Goal: Task Accomplishment & Management: Manage account settings

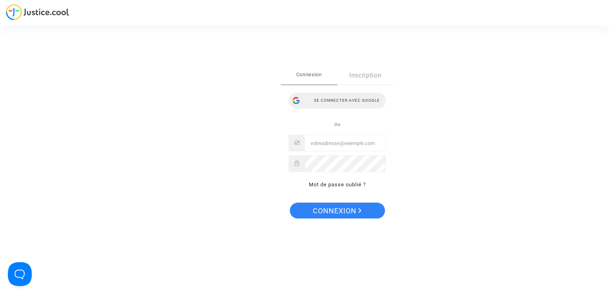
click at [330, 97] on div "Se connecter avec Google" at bounding box center [337, 100] width 97 height 16
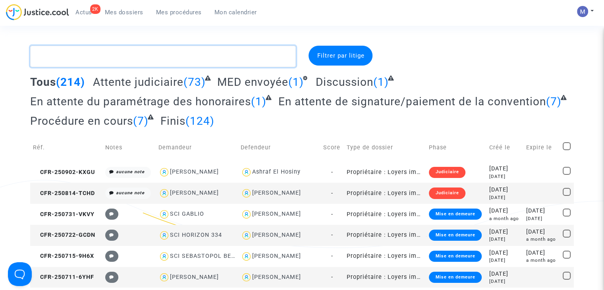
click at [210, 54] on textarea at bounding box center [162, 56] width 265 height 21
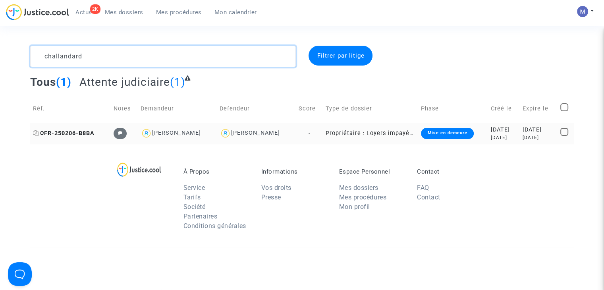
type textarea "challandard"
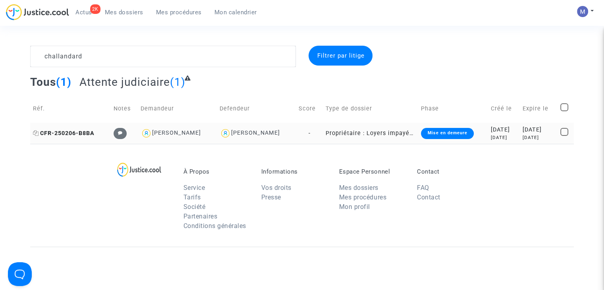
click at [58, 132] on span "CFR-250206-B8BA" at bounding box center [64, 133] width 62 height 7
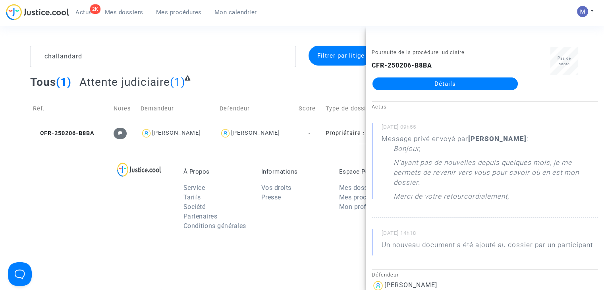
click at [431, 79] on link "Détails" at bounding box center [444, 83] width 145 height 13
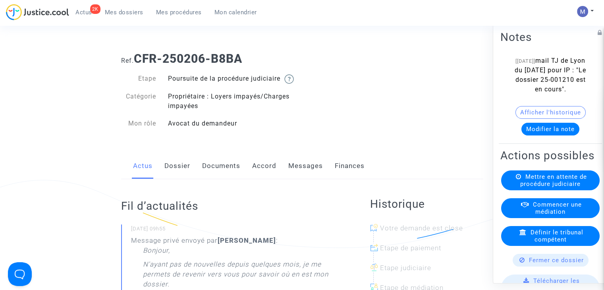
drag, startPoint x: 565, startPoint y: 61, endPoint x: 573, endPoint y: 100, distance: 39.7
click at [573, 94] on div "[24/07/2025] mail TJ de Lyon du 24/07/2025 pour IP : "Le dossier 25-001210 est …" at bounding box center [550, 75] width 76 height 38
copy span "TJ de Lyon du 24/07/2025 pour IP : "Le dossier 25-001210 est en cours"."
click at [309, 173] on link "Messages" at bounding box center [305, 166] width 35 height 26
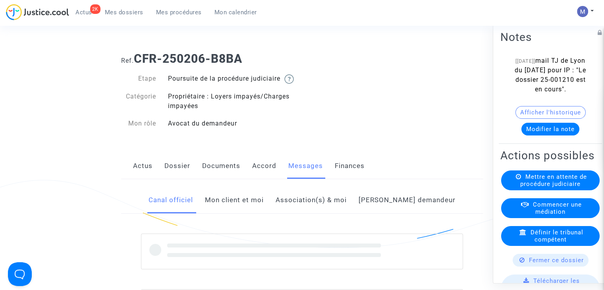
click at [250, 203] on link "Mon client et moi" at bounding box center [234, 200] width 59 height 26
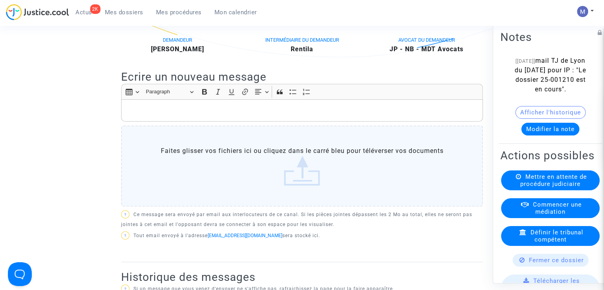
scroll to position [194, 0]
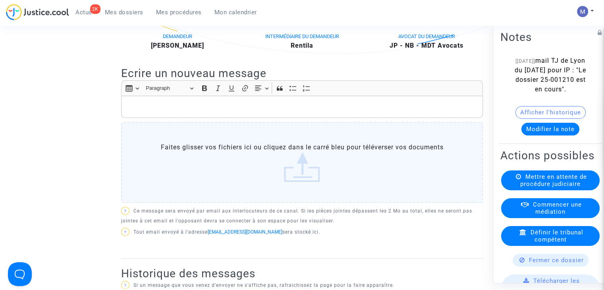
click at [265, 111] on p "Rich Text Editor, main" at bounding box center [301, 107] width 353 height 10
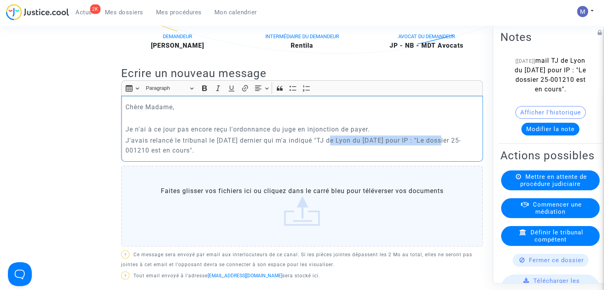
drag, startPoint x: 438, startPoint y: 149, endPoint x: 322, endPoint y: 148, distance: 115.9
click at [322, 148] on p "J'avais relancé le tribunal le 24 juillet dernier qui m'a indiqué "TJ de Lyon d…" at bounding box center [301, 145] width 353 height 20
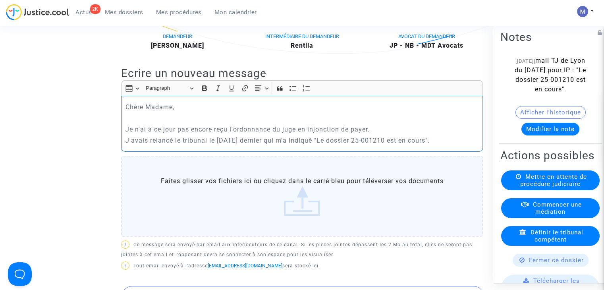
click at [460, 145] on p "J'avais relancé le tribunal le 24 juillet dernier qui m'a indiqué "Le dossier 2…" at bounding box center [301, 140] width 353 height 10
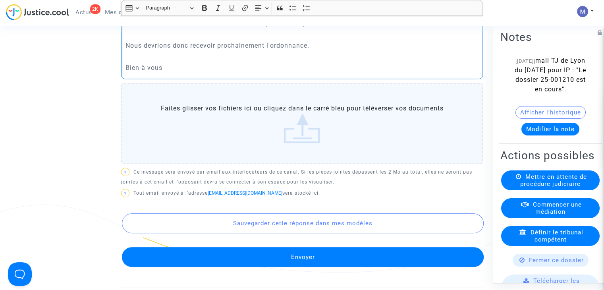
scroll to position [346, 0]
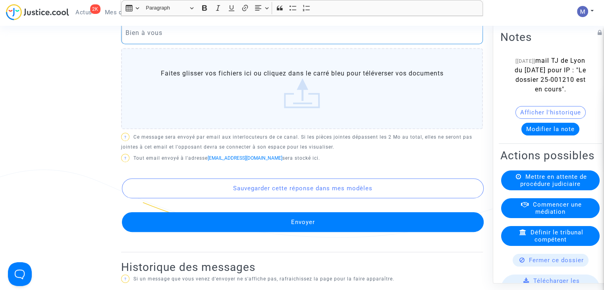
click at [285, 232] on button "Envoyer" at bounding box center [302, 222] width 361 height 20
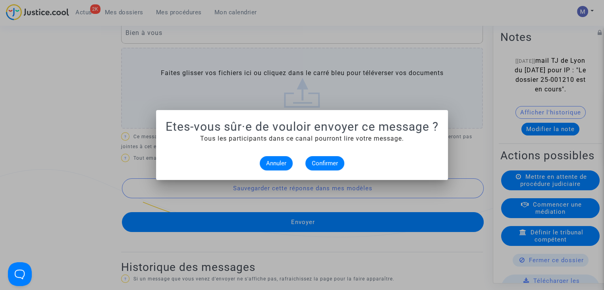
scroll to position [0, 0]
click at [327, 165] on span "Confirmer" at bounding box center [324, 163] width 26 height 7
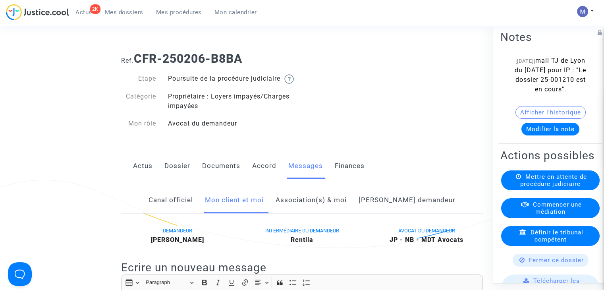
scroll to position [346, 0]
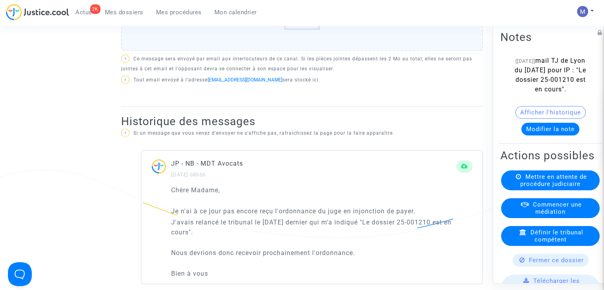
click at [133, 12] on span "Mes dossiers" at bounding box center [124, 12] width 38 height 7
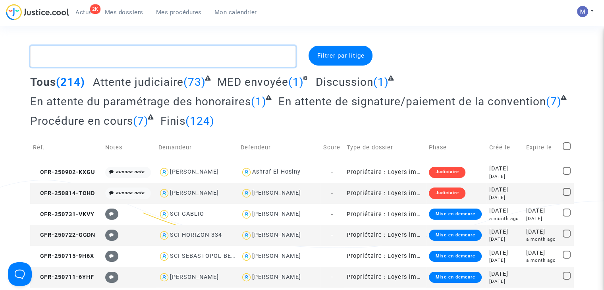
click at [230, 55] on textarea at bounding box center [162, 56] width 265 height 21
paste textarea "CFR-250103-HXK7"
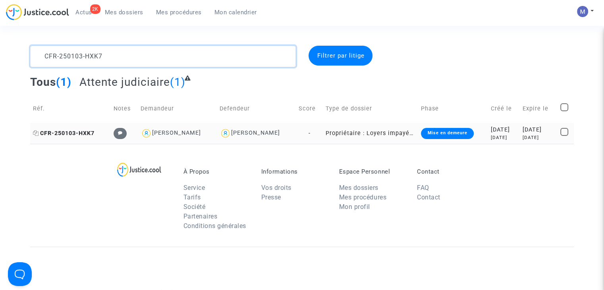
type textarea "CFR-250103-HXK7"
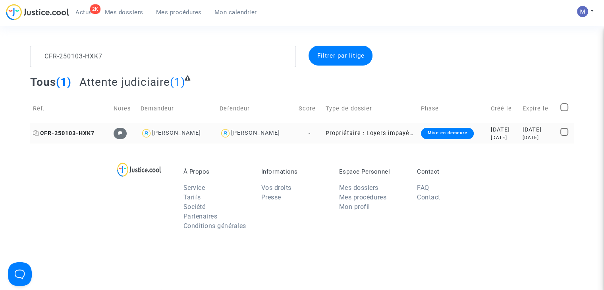
click at [65, 131] on span "CFR-250103-HXK7" at bounding box center [64, 133] width 62 height 7
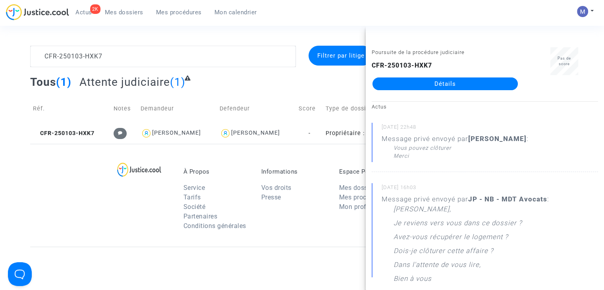
click at [424, 82] on link "Détails" at bounding box center [444, 83] width 145 height 13
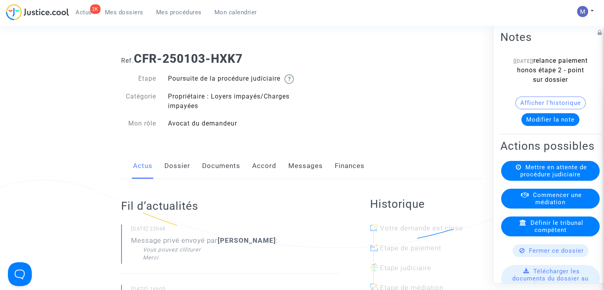
click at [538, 254] on span "Fermer ce dossier" at bounding box center [556, 250] width 55 height 7
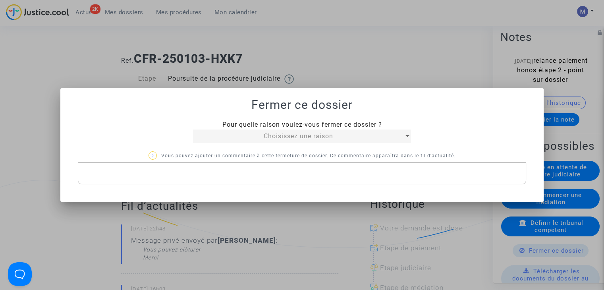
click at [380, 137] on div "Choisissez une raison" at bounding box center [298, 136] width 211 height 10
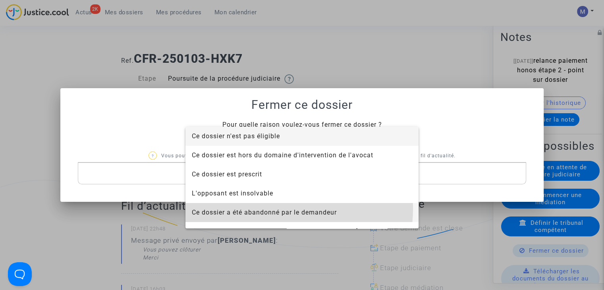
click at [280, 209] on span "Ce dossier a été abandonné par le demandeur" at bounding box center [264, 212] width 145 height 8
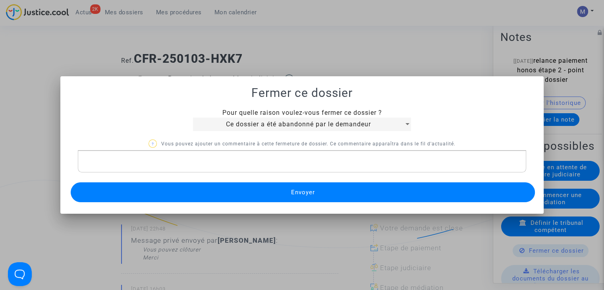
click at [302, 183] on button "Envoyer" at bounding box center [303, 192] width 464 height 20
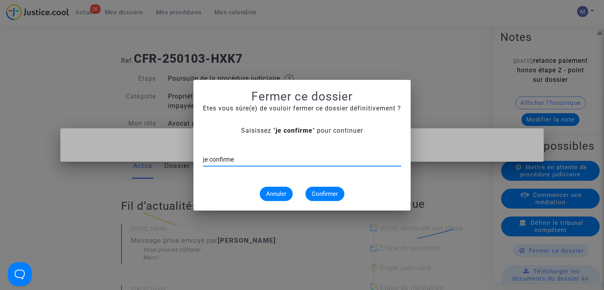
type input "je confirme"
click at [323, 192] on span "Confirmer" at bounding box center [324, 193] width 26 height 7
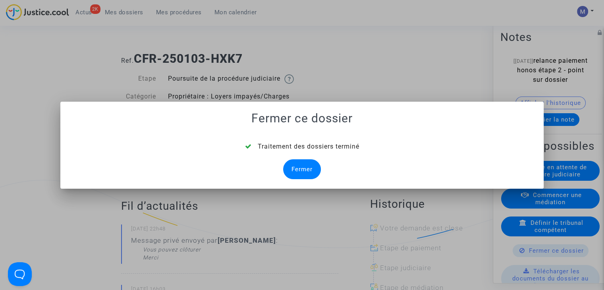
click at [303, 176] on div "Fermer" at bounding box center [302, 169] width 38 height 20
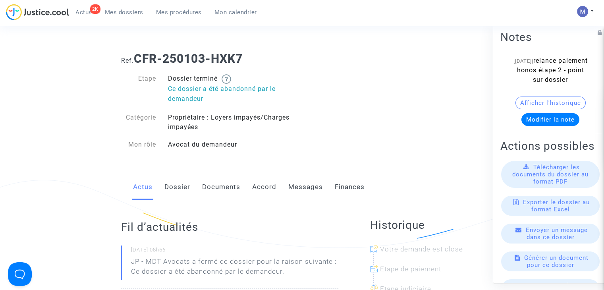
click at [132, 13] on span "Mes dossiers" at bounding box center [124, 12] width 38 height 7
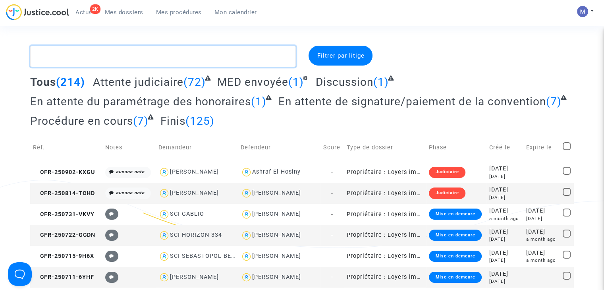
click at [138, 59] on textarea at bounding box center [162, 56] width 265 height 21
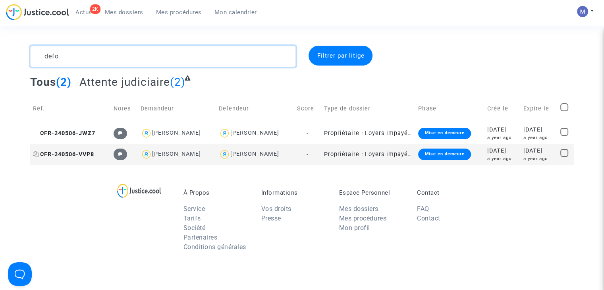
type textarea "defo"
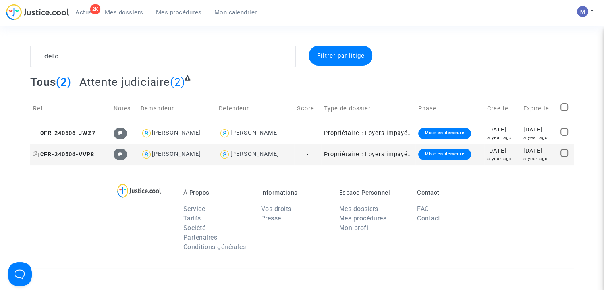
click at [69, 156] on span "CFR-240506-VVP8" at bounding box center [63, 154] width 61 height 7
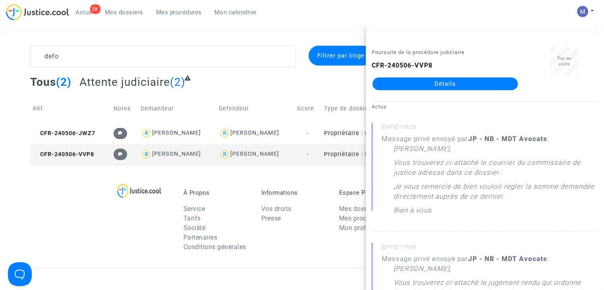
click at [453, 81] on link "Détails" at bounding box center [444, 83] width 145 height 13
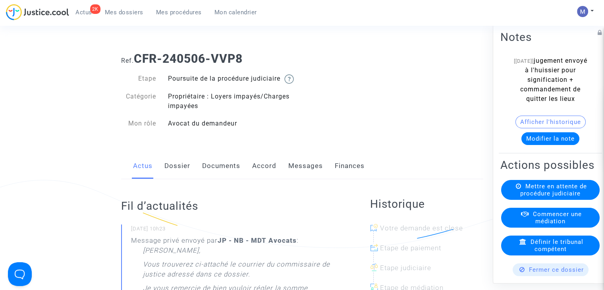
click at [545, 138] on button "Modifier la note" at bounding box center [550, 138] width 58 height 13
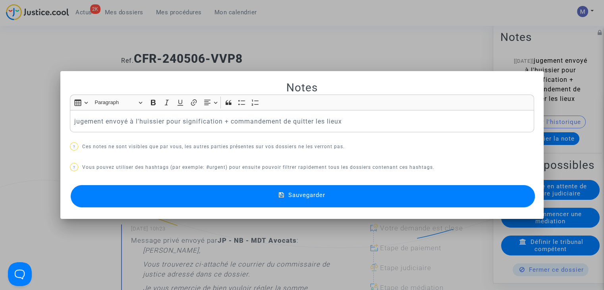
drag, startPoint x: 386, startPoint y: 108, endPoint x: 359, endPoint y: 119, distance: 29.0
click at [359, 119] on div "Rich Text Editor Insert table Insert table Heading Paragraph Paragraph Heading …" at bounding box center [302, 113] width 464 height 38
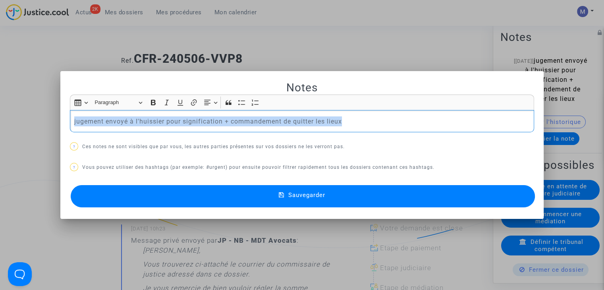
drag, startPoint x: 359, startPoint y: 119, endPoint x: 30, endPoint y: 117, distance: 329.7
click at [30, 117] on div "Notes Rich Text Editor Insert table Insert table Heading Paragraph Paragraph He…" at bounding box center [302, 145] width 604 height 290
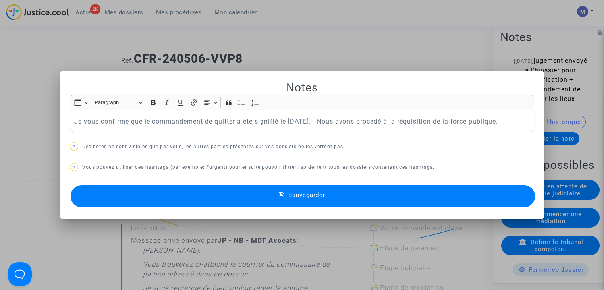
click at [308, 193] on span "Sauvegarder" at bounding box center [306, 194] width 37 height 7
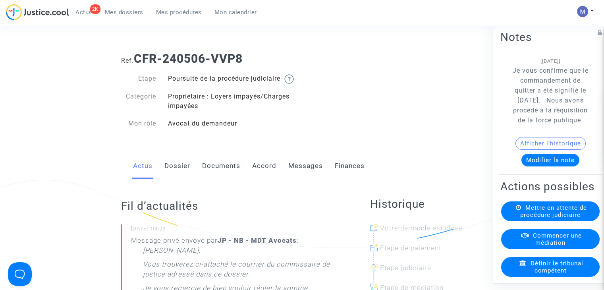
click at [127, 14] on span "Mes dossiers" at bounding box center [124, 12] width 38 height 7
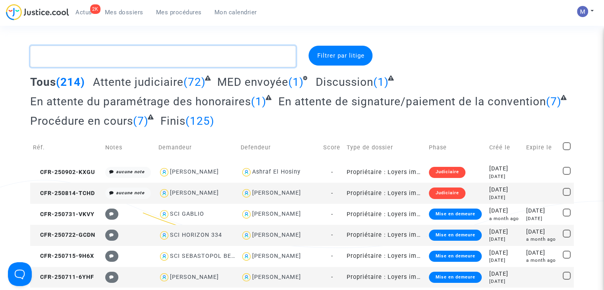
click at [151, 58] on textarea at bounding box center [162, 56] width 265 height 21
paste textarea "CFR-250501-EWTE"
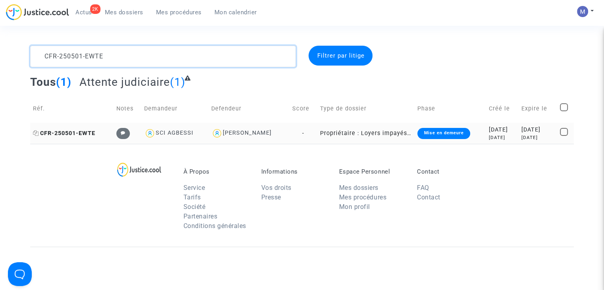
type textarea "CFR-250501-EWTE"
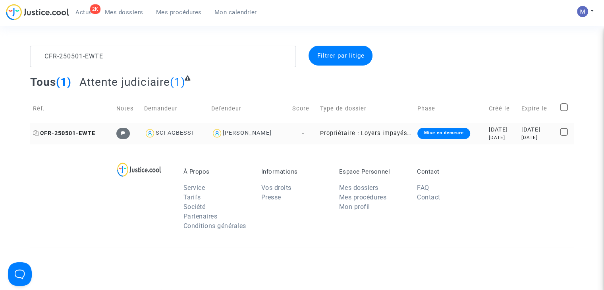
click at [78, 133] on span "CFR-250501-EWTE" at bounding box center [64, 133] width 62 height 7
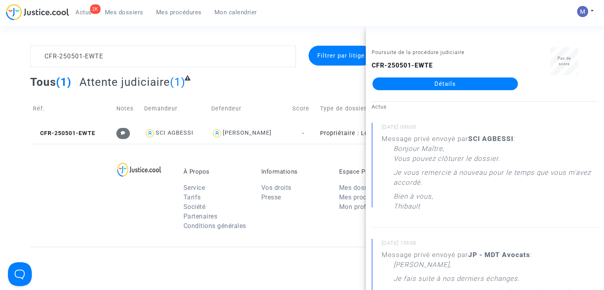
click at [410, 85] on link "Détails" at bounding box center [444, 83] width 145 height 13
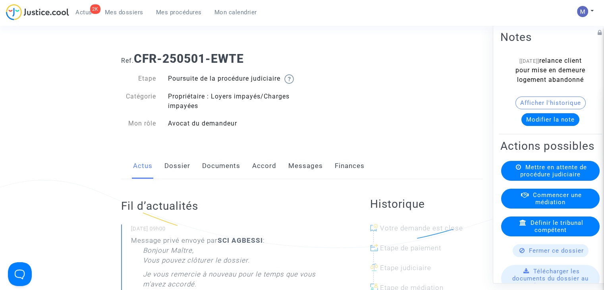
click at [541, 254] on span "Fermer ce dossier" at bounding box center [556, 250] width 55 height 7
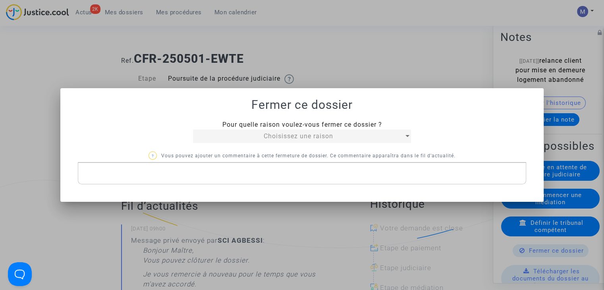
click at [329, 137] on span "Choisissez une raison" at bounding box center [297, 136] width 69 height 8
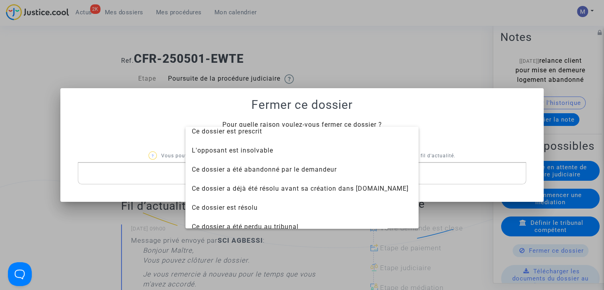
scroll to position [44, 0]
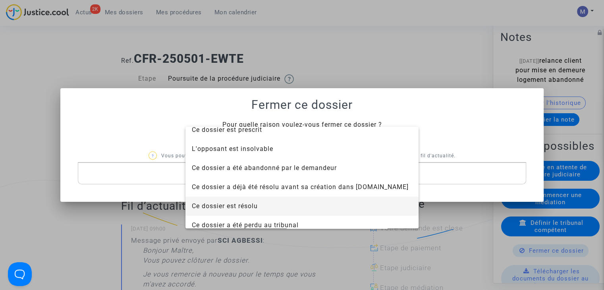
click at [243, 205] on span "Ce dossier est résolu" at bounding box center [225, 206] width 66 height 8
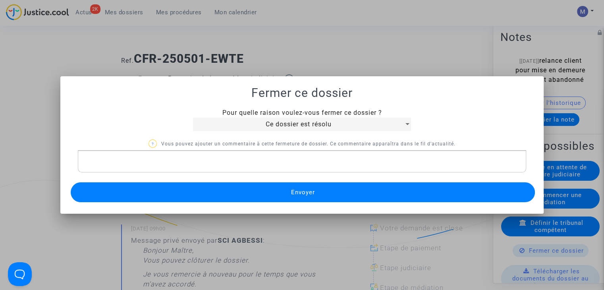
click at [329, 196] on button "Envoyer" at bounding box center [303, 192] width 464 height 20
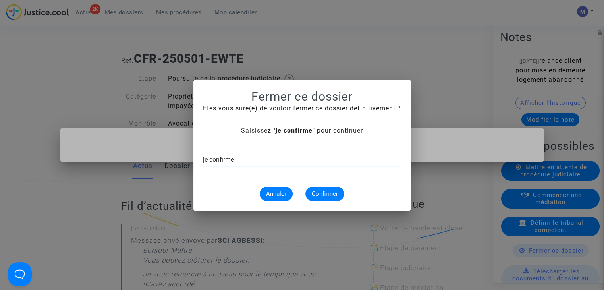
type input "je confirme"
click at [317, 191] on span "Confirmer" at bounding box center [324, 193] width 26 height 7
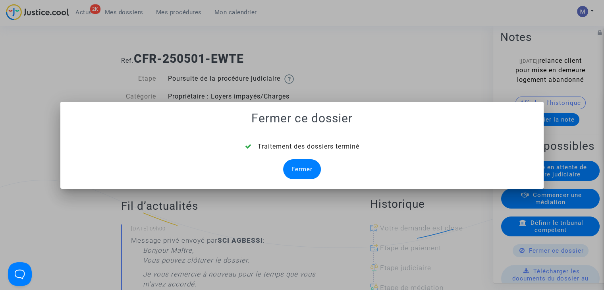
click at [298, 169] on div "Fermer" at bounding box center [302, 169] width 38 height 20
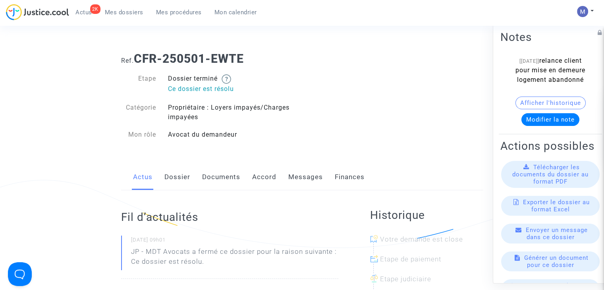
click at [132, 13] on span "Mes dossiers" at bounding box center [124, 12] width 38 height 7
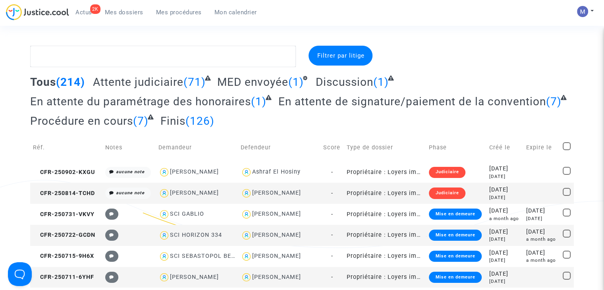
click at [156, 82] on span "Attente judiciaire" at bounding box center [138, 81] width 90 height 13
